Goal: Navigation & Orientation: Find specific page/section

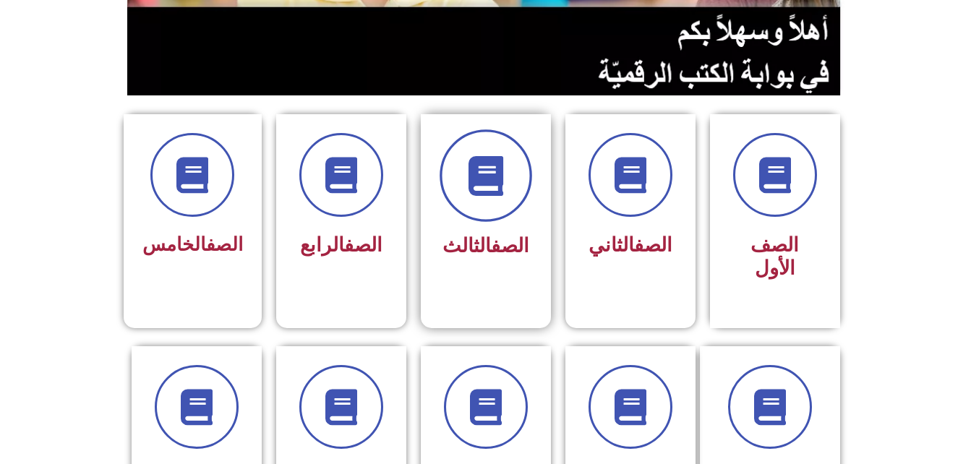
scroll to position [293, 0]
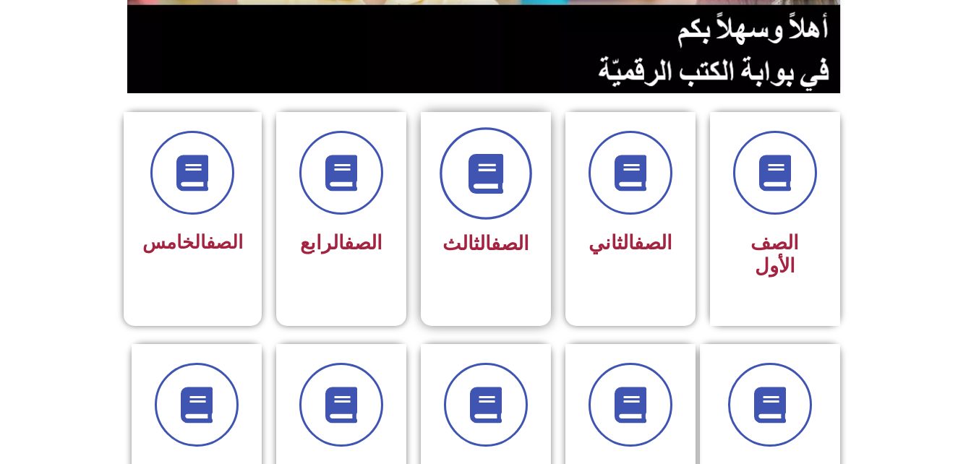
click at [492, 192] on icon at bounding box center [485, 174] width 40 height 40
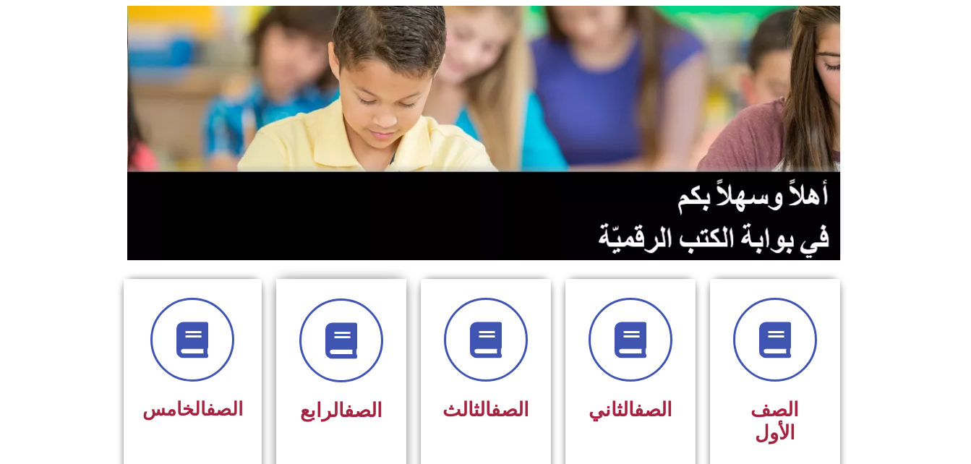
scroll to position [0, 0]
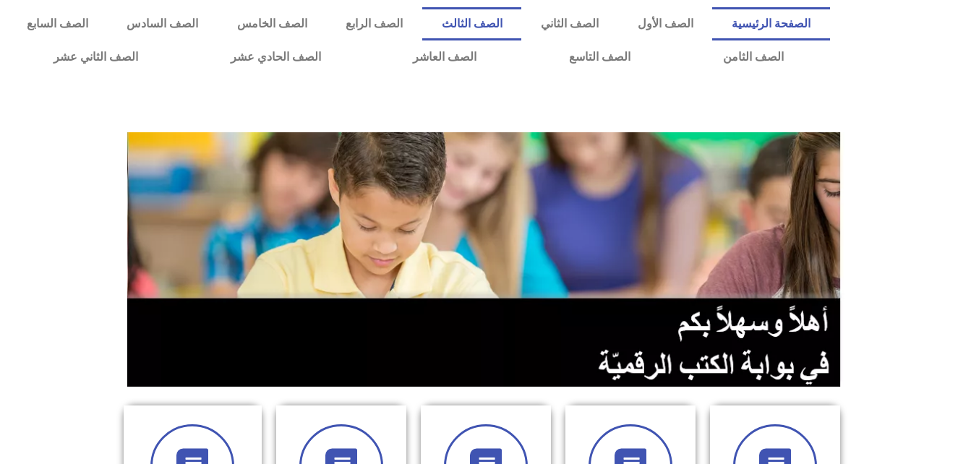
click at [521, 17] on link "الصف الثالث" at bounding box center [471, 23] width 99 height 33
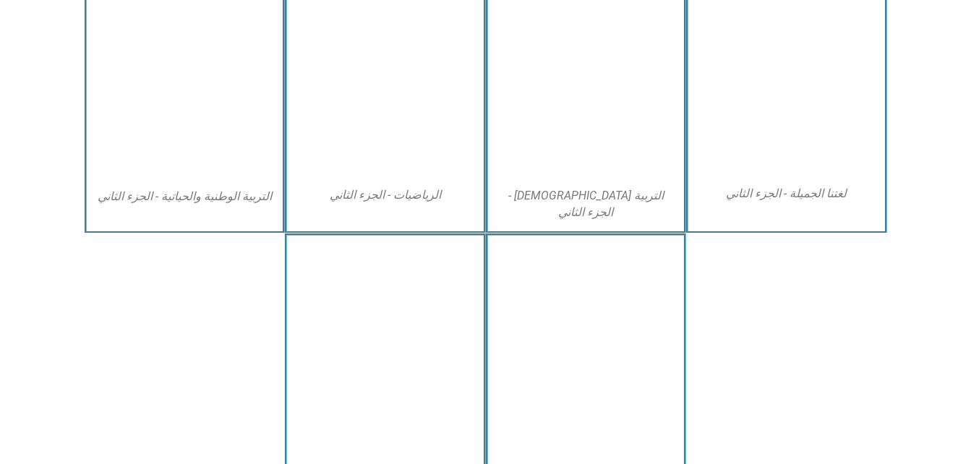
scroll to position [827, 0]
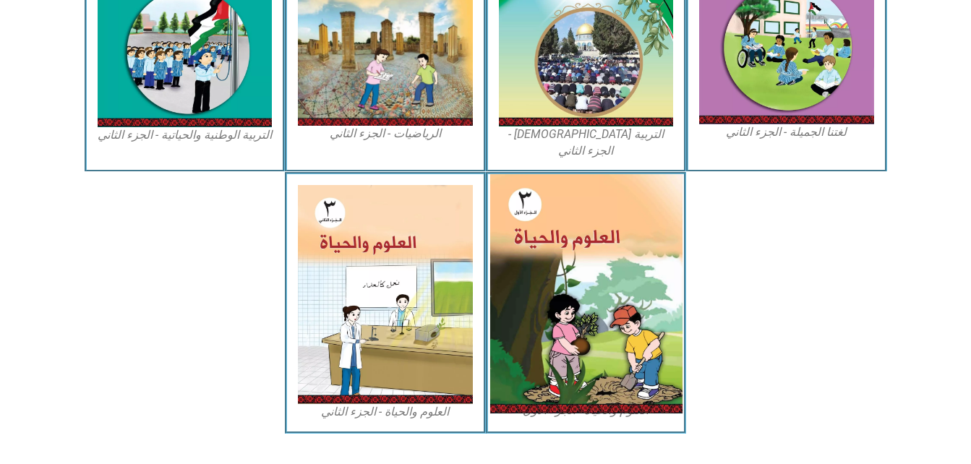
click at [578, 295] on img at bounding box center [585, 293] width 192 height 239
